Goal: Task Accomplishment & Management: Complete application form

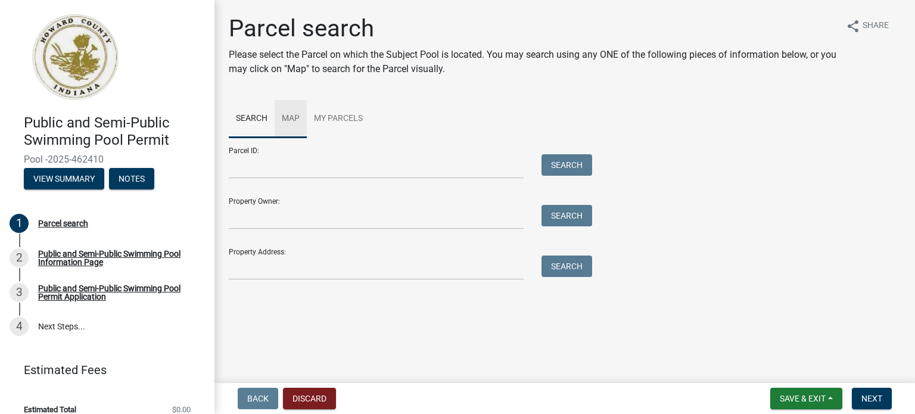
click at [288, 119] on link "Map" at bounding box center [291, 119] width 32 height 38
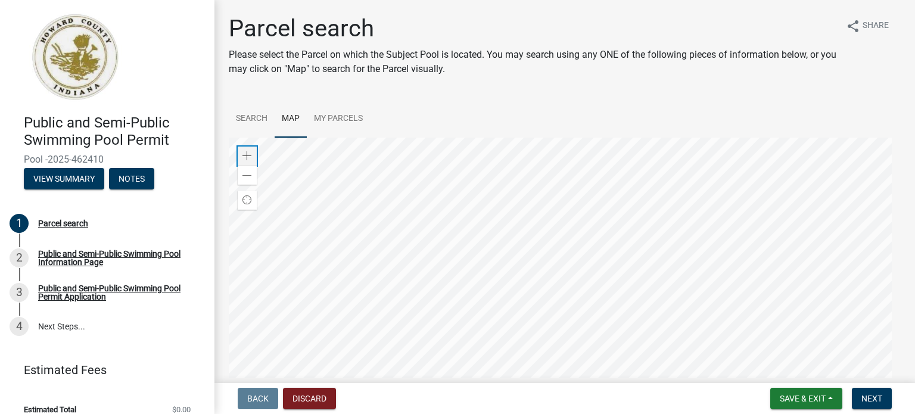
click at [244, 156] on span at bounding box center [247, 156] width 10 height 10
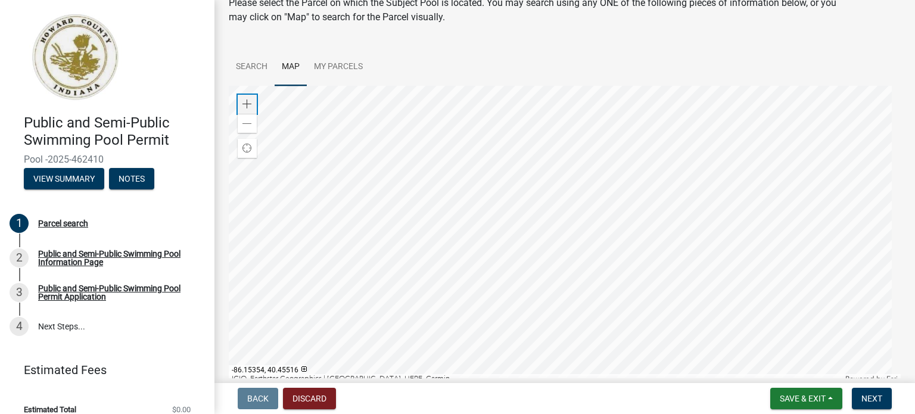
scroll to position [44, 0]
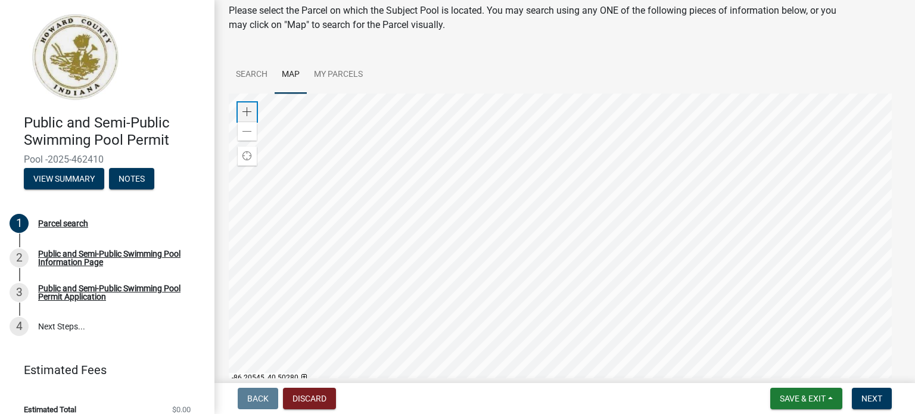
click at [245, 114] on span at bounding box center [247, 112] width 10 height 10
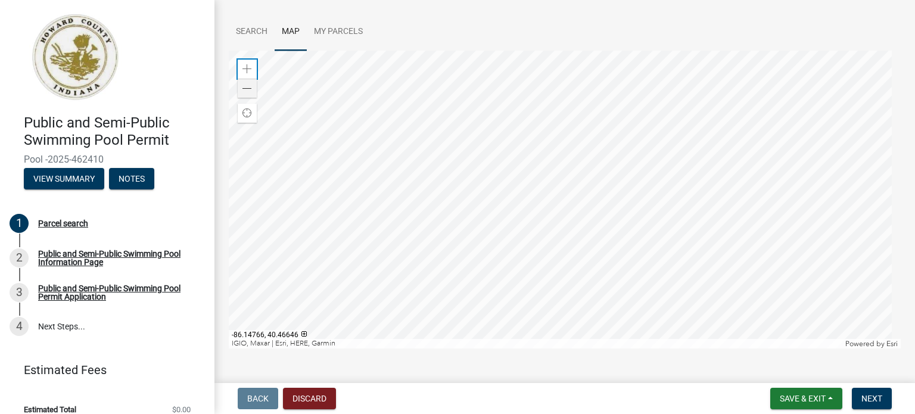
scroll to position [104, 0]
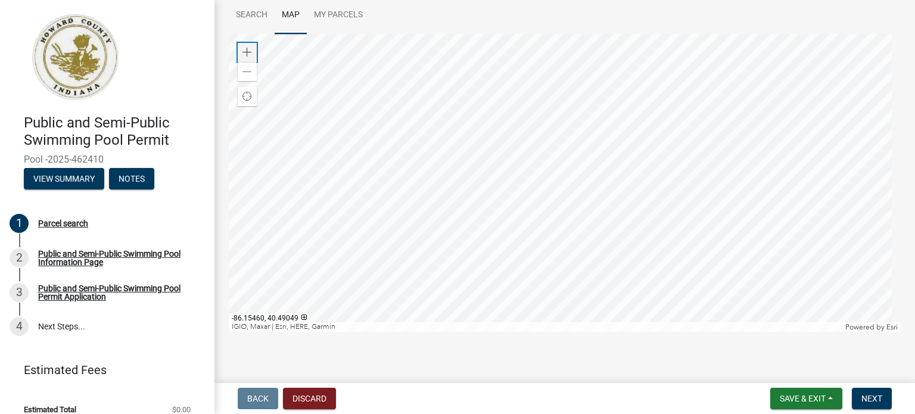
click at [247, 52] on span at bounding box center [247, 53] width 10 height 10
click at [245, 50] on span at bounding box center [247, 53] width 10 height 10
click at [253, 70] on div "Zoom out" at bounding box center [247, 71] width 19 height 19
click at [272, 290] on div at bounding box center [565, 183] width 672 height 298
click at [254, 14] on link "Search" at bounding box center [252, 15] width 46 height 38
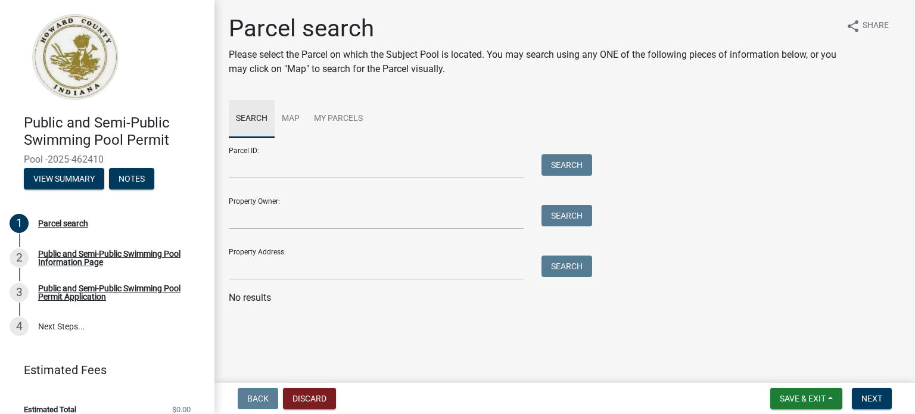
scroll to position [0, 0]
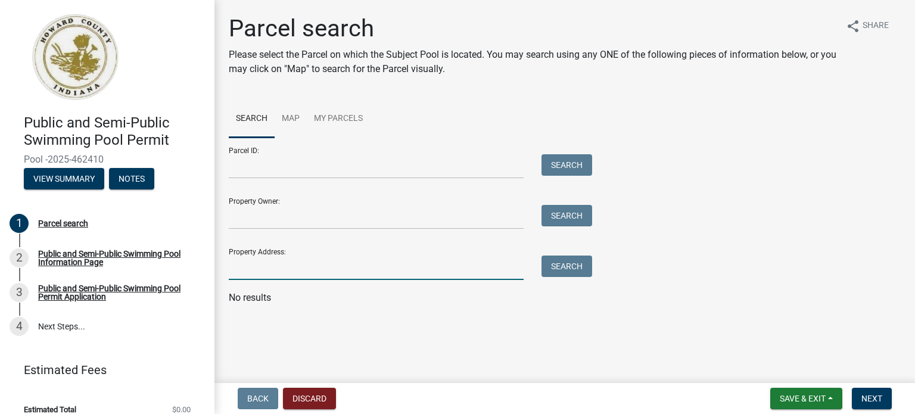
click at [269, 266] on input "Property Address:" at bounding box center [376, 268] width 295 height 24
type input "[STREET_ADDRESS]"
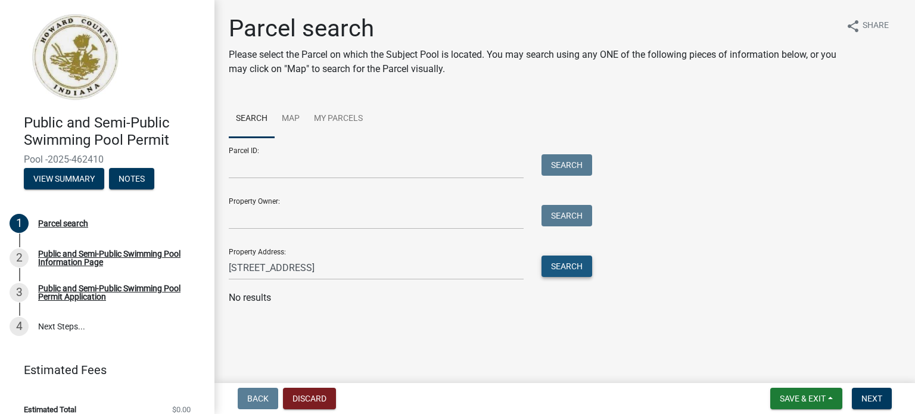
click at [565, 264] on button "Search" at bounding box center [566, 266] width 51 height 21
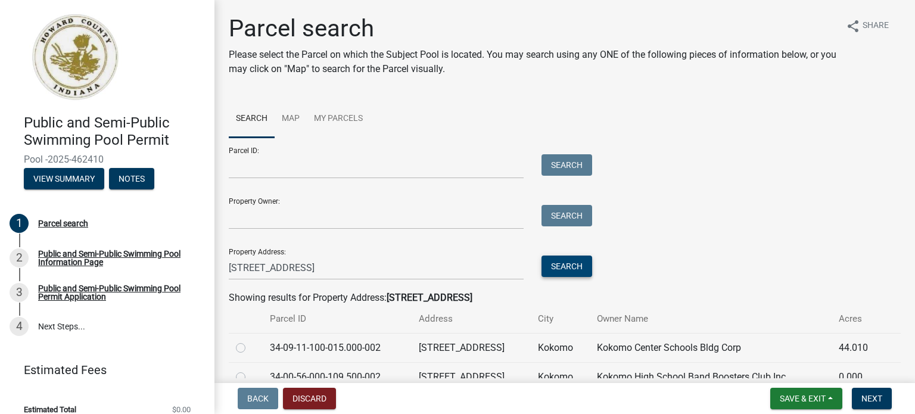
scroll to position [59, 0]
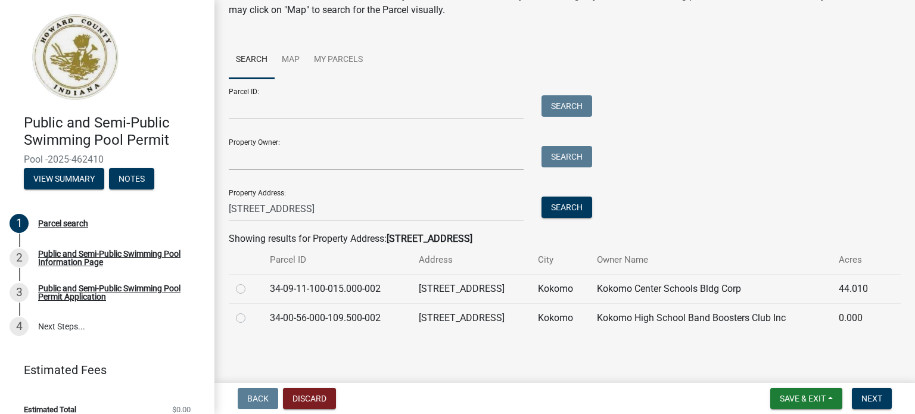
click at [250, 282] on label at bounding box center [250, 282] width 0 height 0
click at [250, 285] on input "radio" at bounding box center [254, 286] width 8 height 8
radio input "true"
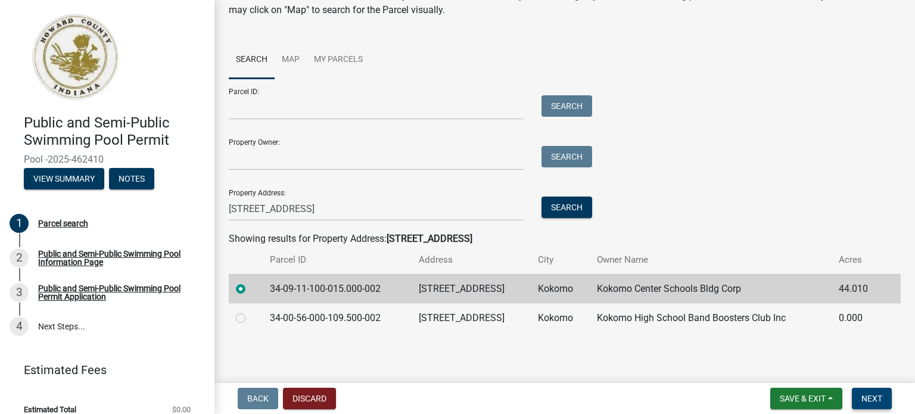
click at [877, 395] on span "Next" at bounding box center [871, 399] width 21 height 10
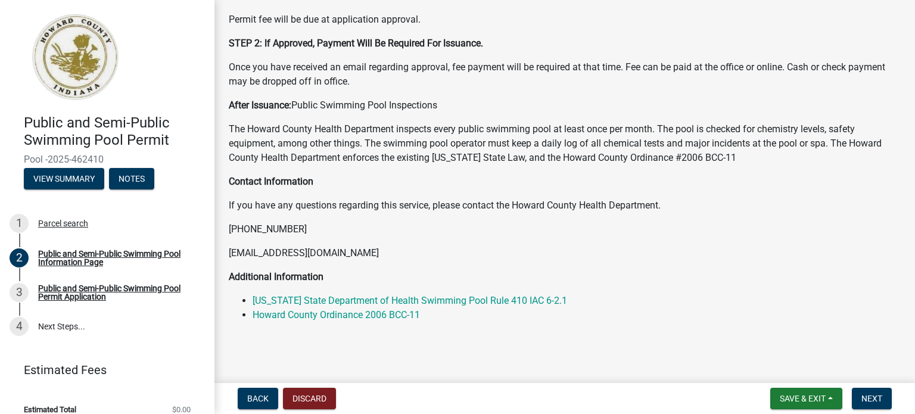
scroll to position [192, 0]
click at [860, 397] on button "Next" at bounding box center [872, 398] width 40 height 21
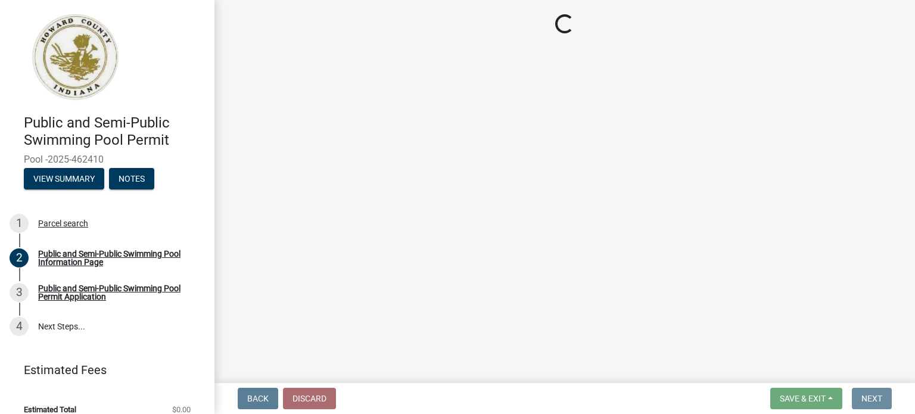
scroll to position [0, 0]
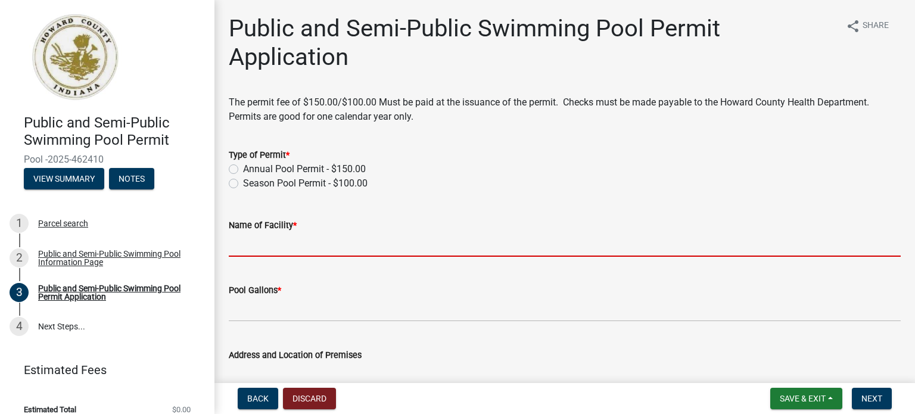
click at [281, 245] on input "Name of Facility *" at bounding box center [565, 244] width 672 height 24
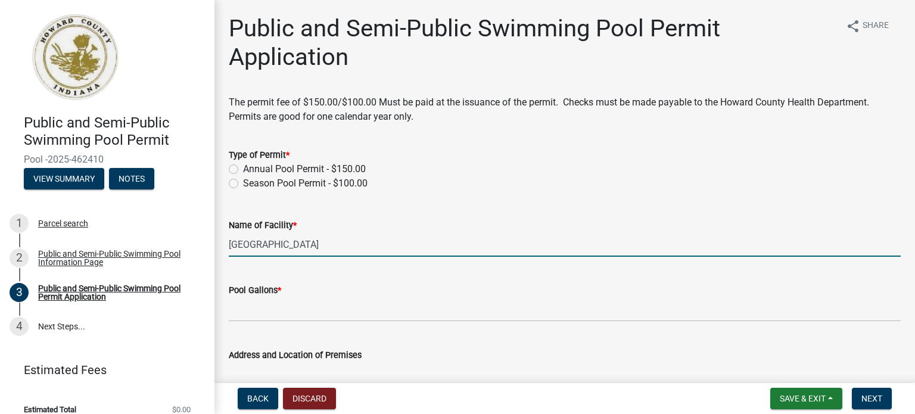
type input "[GEOGRAPHIC_DATA]"
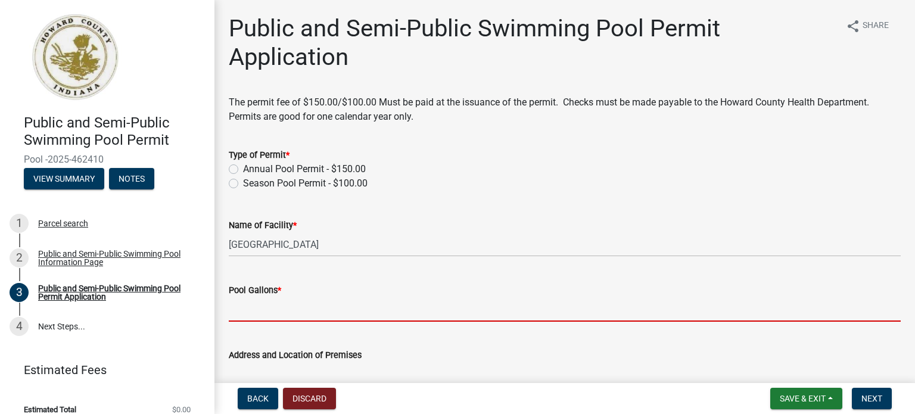
click at [254, 310] on input "Pool Gallons *" at bounding box center [565, 309] width 672 height 24
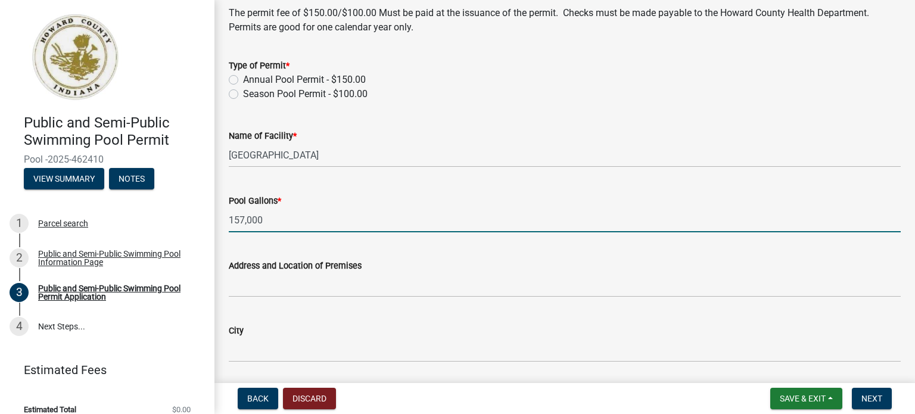
scroll to position [119, 0]
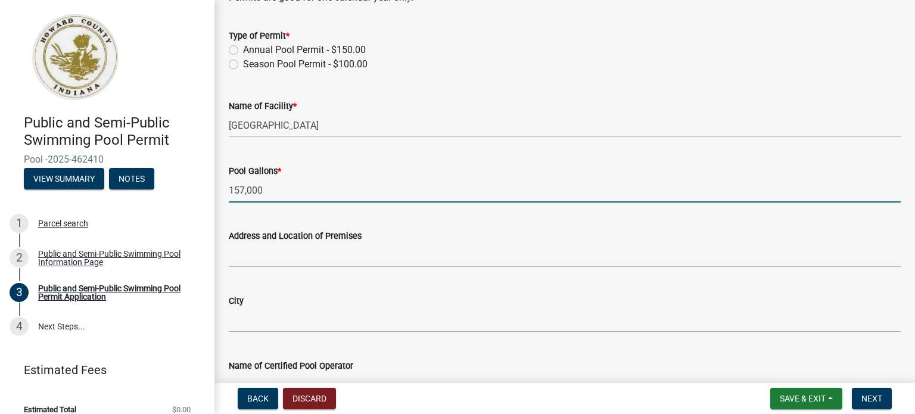
type input "157,000"
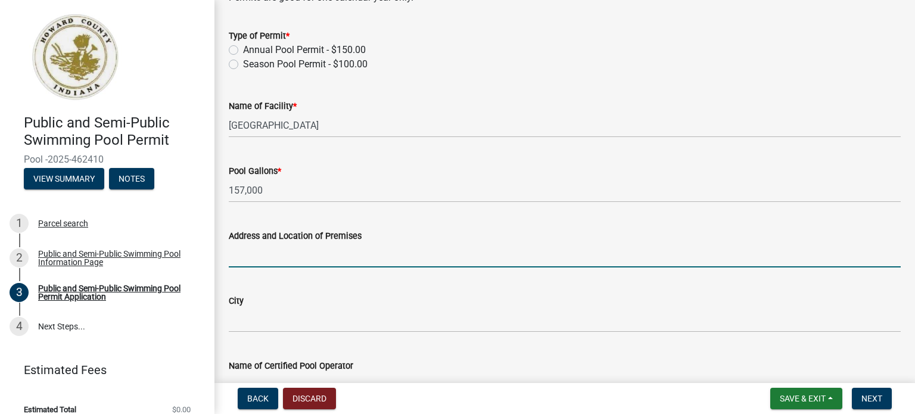
click at [255, 257] on input "Address and Location of Premises" at bounding box center [565, 255] width 672 height 24
type input "[STREET_ADDRESS]"
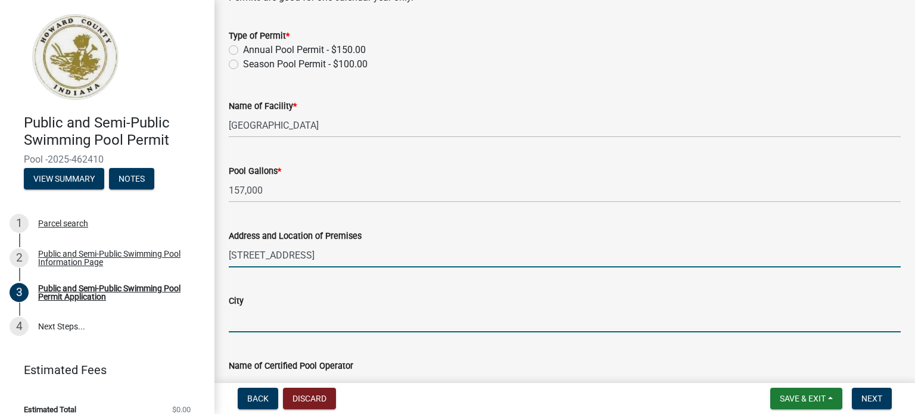
click at [249, 313] on input "City" at bounding box center [565, 320] width 672 height 24
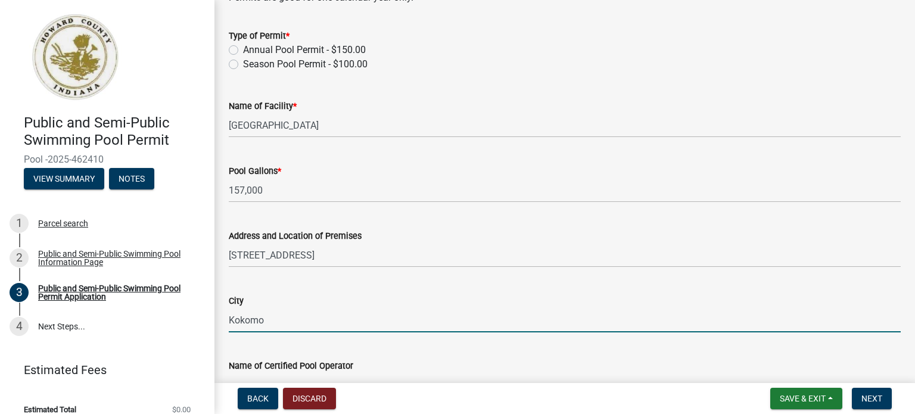
scroll to position [179, 0]
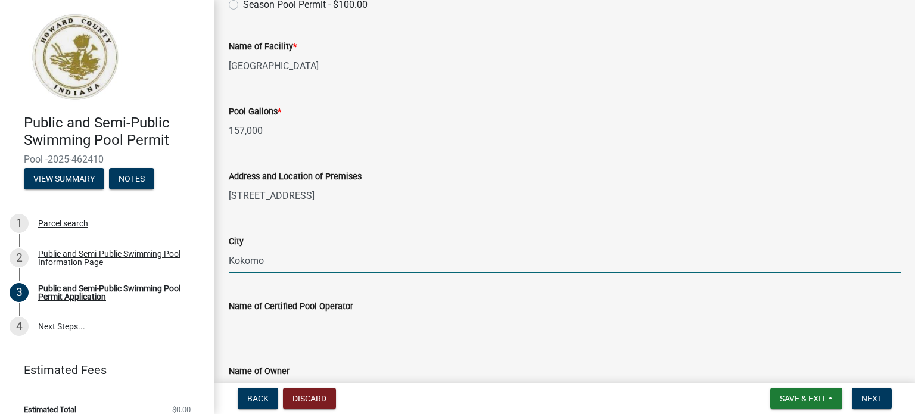
type input "Kokomo"
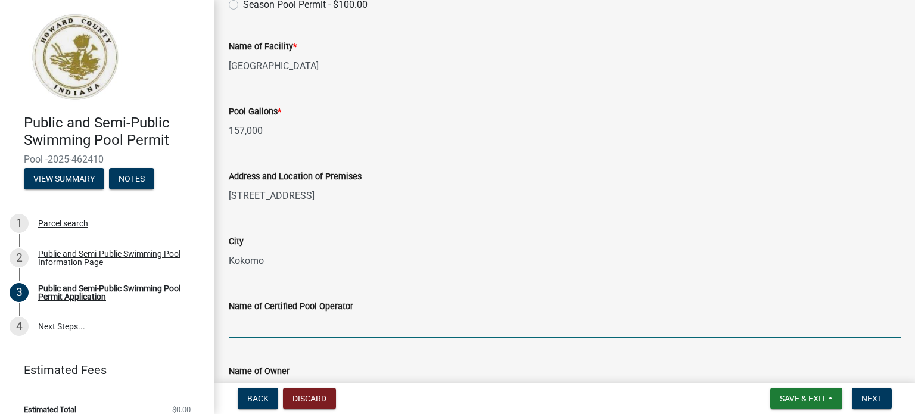
click at [259, 328] on input "Name of Certified Pool Operator" at bounding box center [565, 325] width 672 height 24
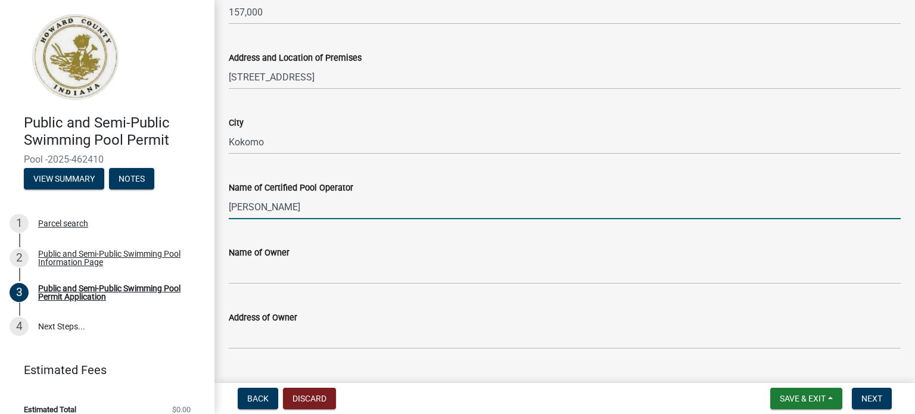
scroll to position [298, 0]
type input "[PERSON_NAME]"
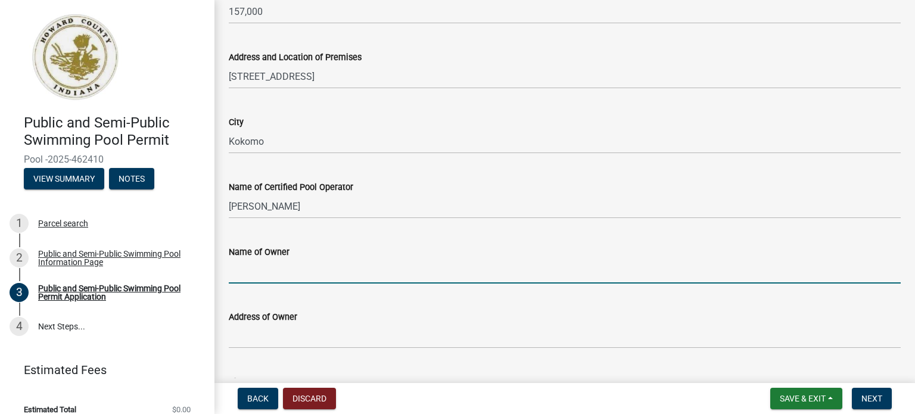
click at [264, 264] on input "Name of Owner" at bounding box center [565, 271] width 672 height 24
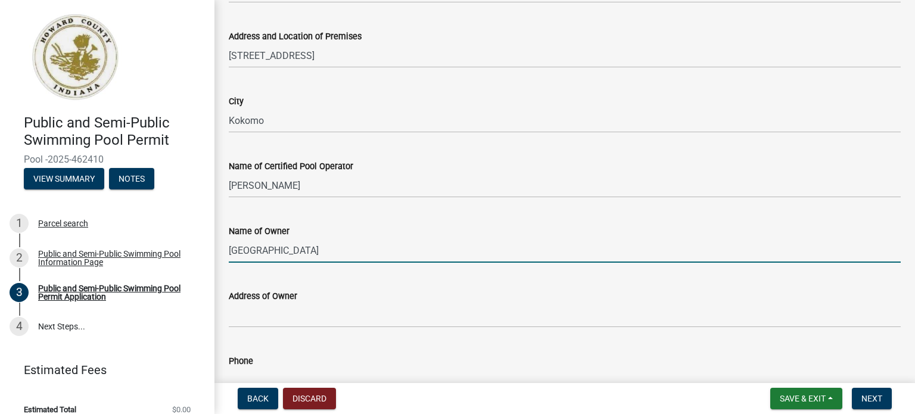
scroll to position [357, 0]
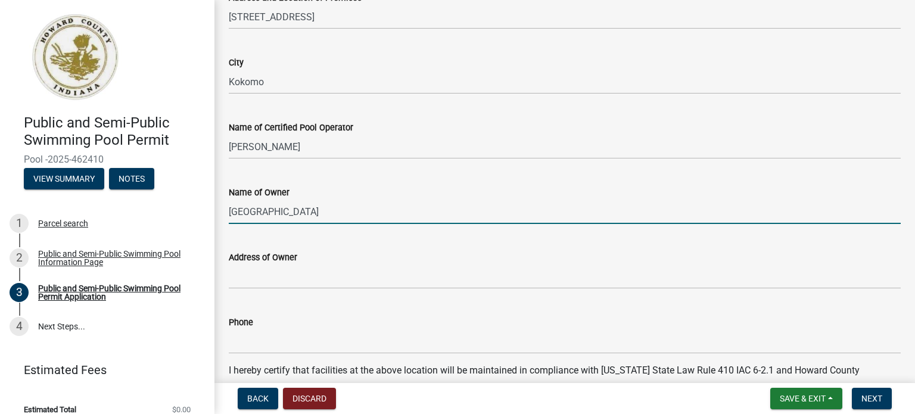
type input "[GEOGRAPHIC_DATA]"
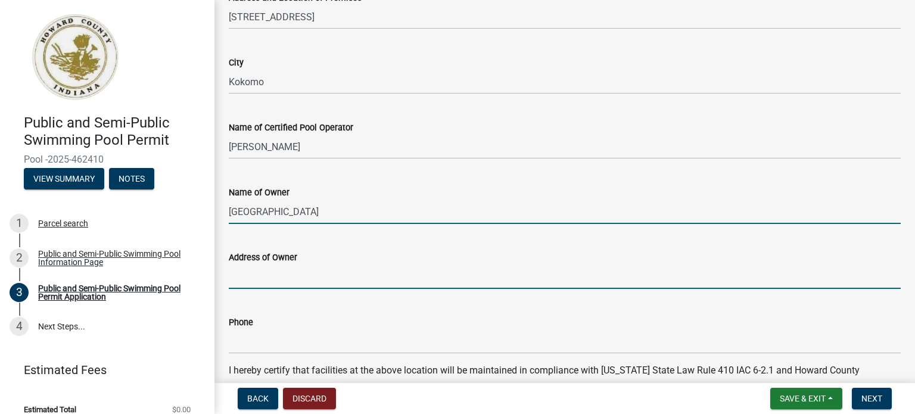
click at [253, 278] on input "Address of Owner" at bounding box center [565, 276] width 672 height 24
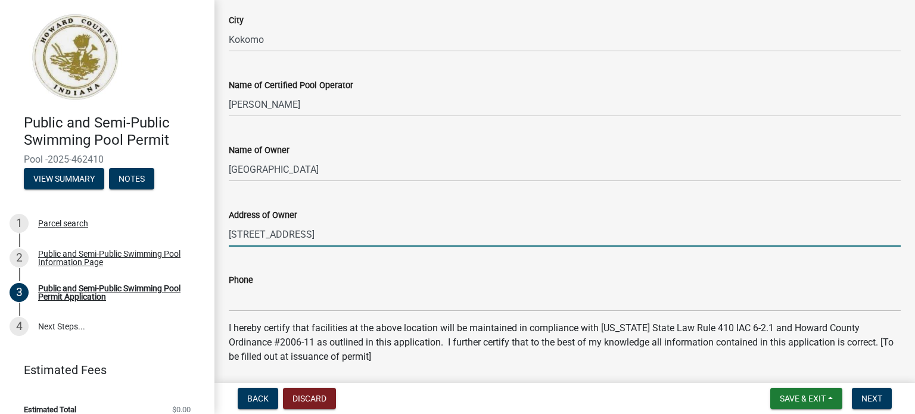
scroll to position [417, 0]
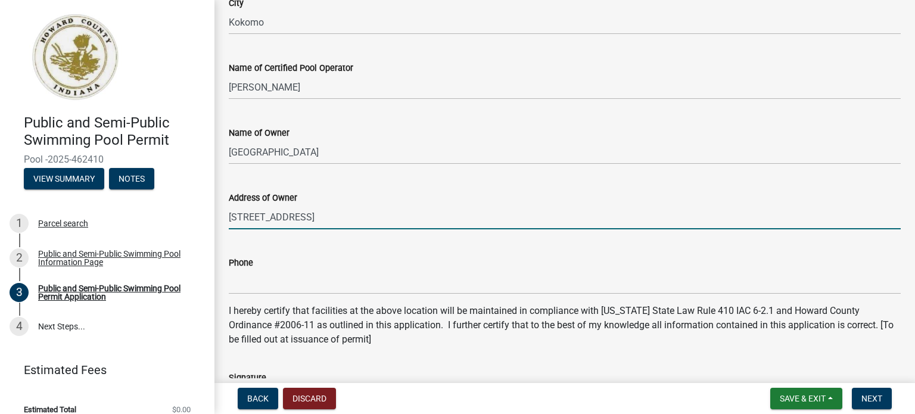
type input "[STREET_ADDRESS]"
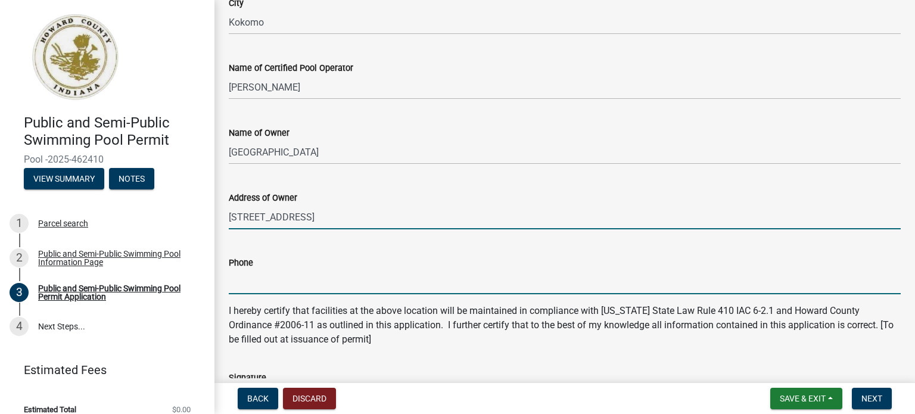
click at [255, 279] on input "Phone" at bounding box center [565, 282] width 672 height 24
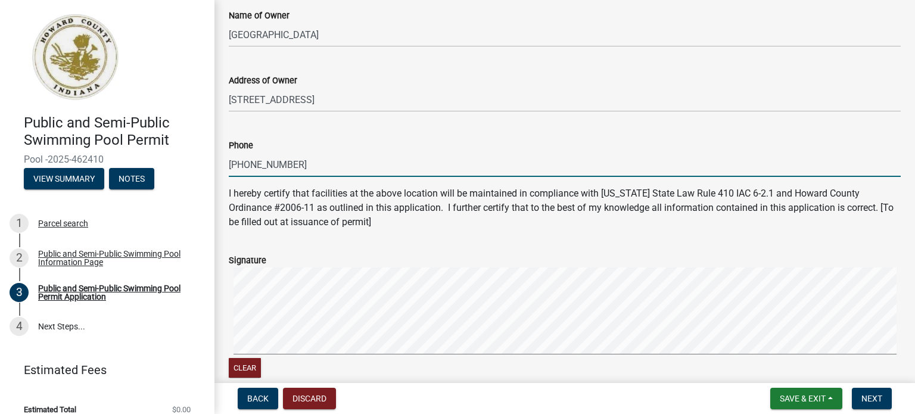
scroll to position [536, 0]
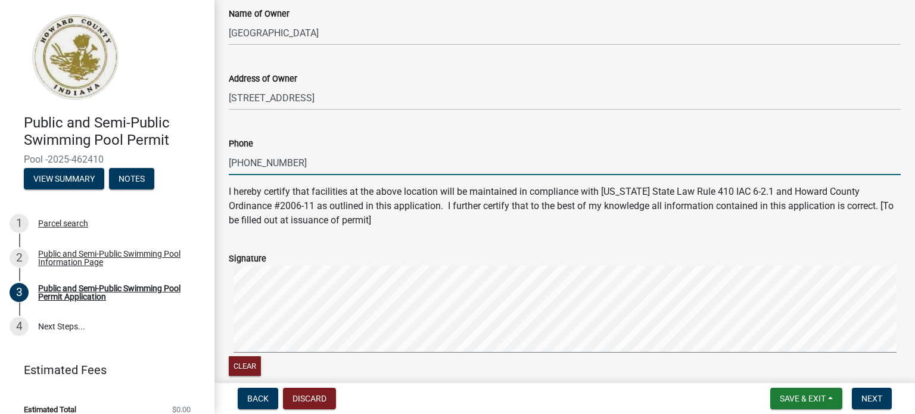
click at [305, 356] on div "Clear" at bounding box center [565, 322] width 672 height 113
type input "[PHONE_NUMBER]"
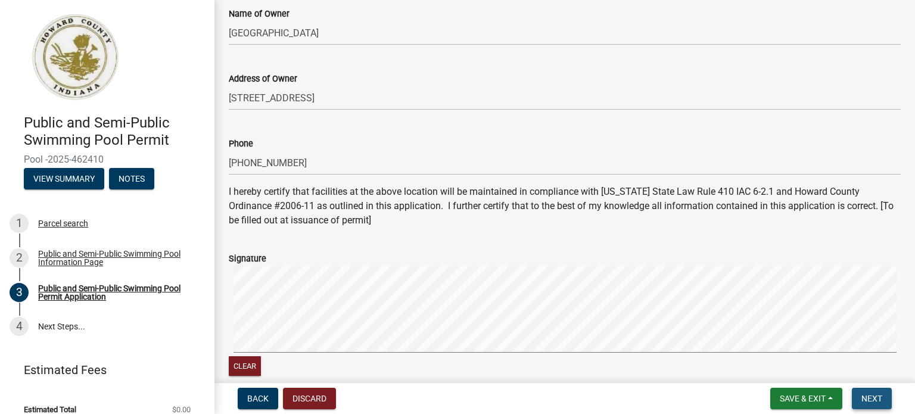
click at [868, 399] on span "Next" at bounding box center [871, 399] width 21 height 10
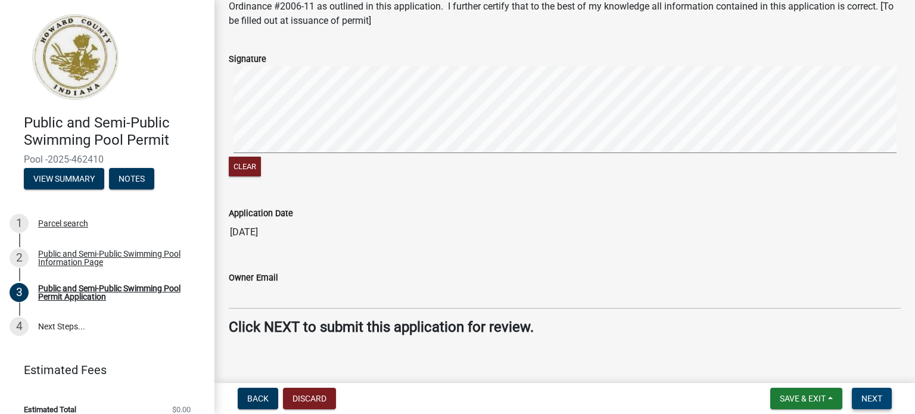
scroll to position [772, 0]
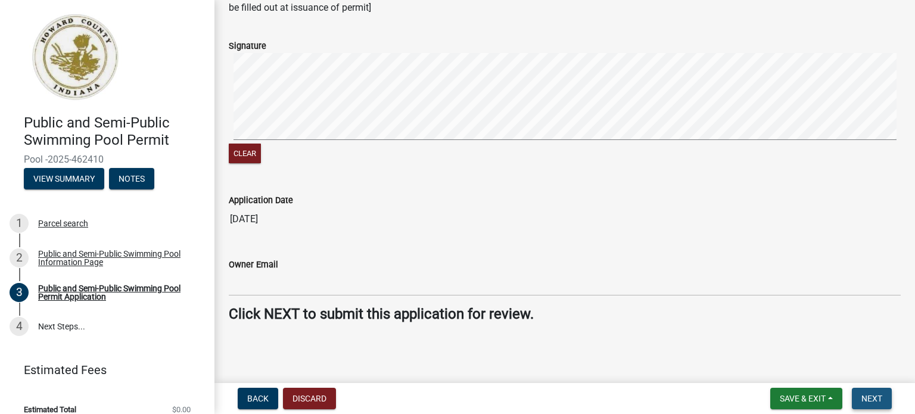
click at [878, 399] on span "Next" at bounding box center [871, 399] width 21 height 10
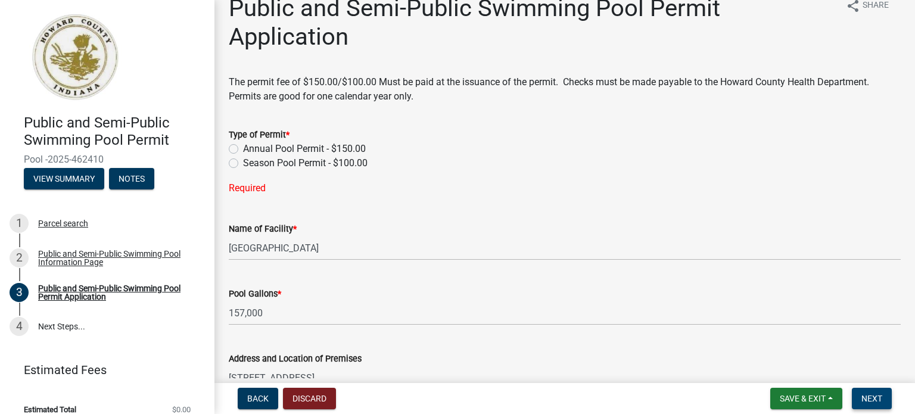
scroll to position [0, 0]
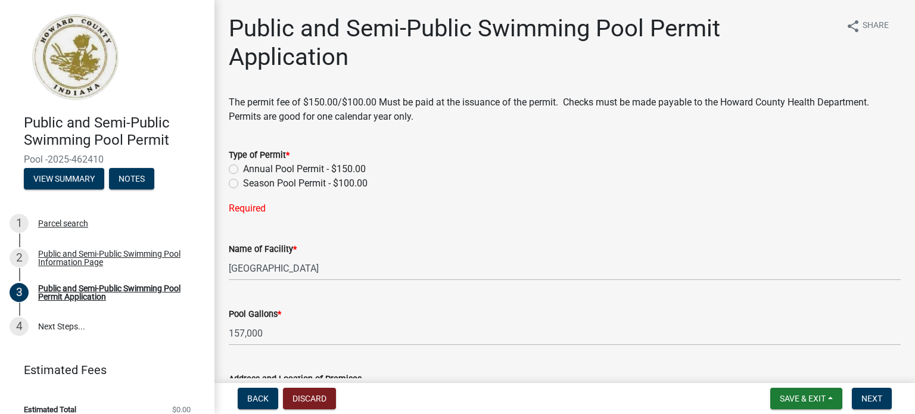
click at [243, 167] on label "Annual Pool Permit - $150.00" at bounding box center [304, 169] width 123 height 14
click at [243, 167] on input "Annual Pool Permit - $150.00" at bounding box center [247, 166] width 8 height 8
radio input "true"
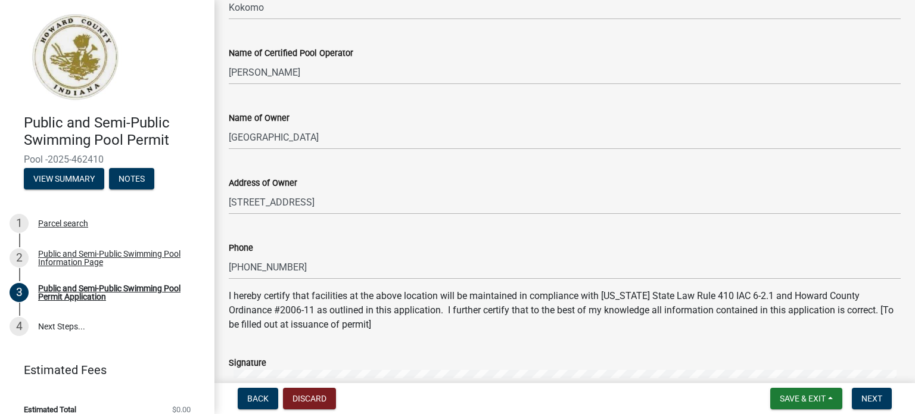
scroll to position [476, 0]
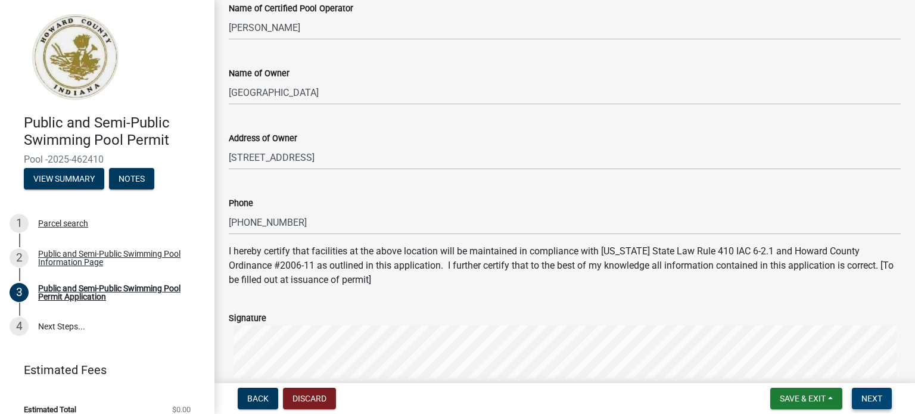
drag, startPoint x: 878, startPoint y: 397, endPoint x: 873, endPoint y: 391, distance: 7.6
click at [877, 397] on span "Next" at bounding box center [871, 399] width 21 height 10
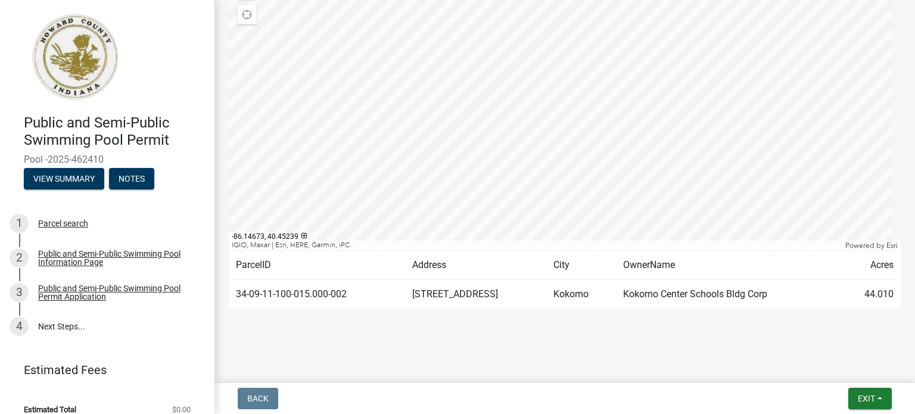
scroll to position [191, 0]
click at [862, 395] on span "Exit" at bounding box center [866, 399] width 17 height 10
click at [833, 374] on button "Save & Exit" at bounding box center [844, 367] width 95 height 29
